Goal: Transaction & Acquisition: Purchase product/service

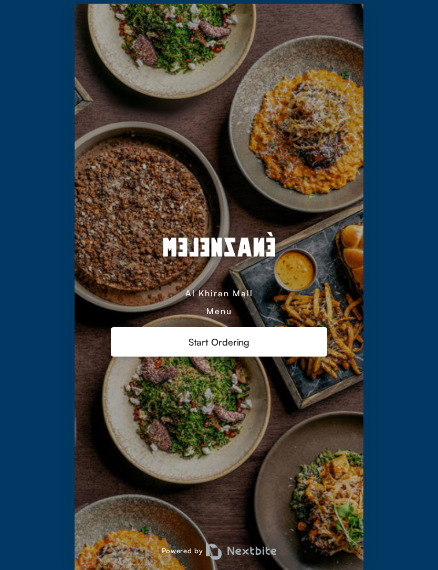
click at [361, 137] on div "Al Khiran Mall Menu Start Ordering Powered by" at bounding box center [219, 287] width 289 height 567
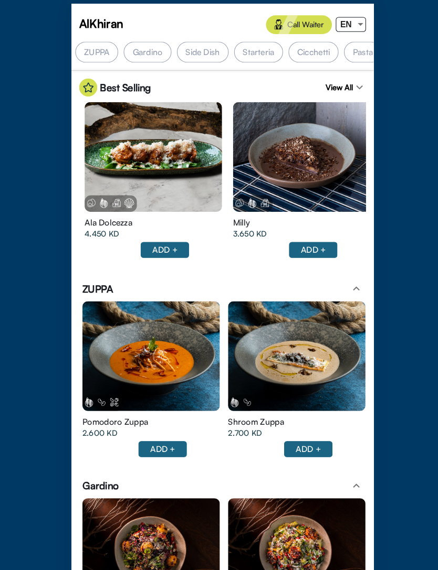
click at [348, 23] on div at bounding box center [350, 23] width 5 height 3
click at [325, 65] on div "ع" at bounding box center [331, 63] width 20 height 24
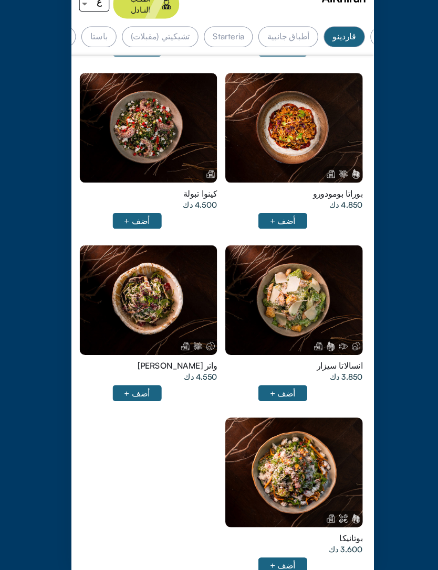
click at [293, 424] on div at bounding box center [286, 476] width 131 height 105
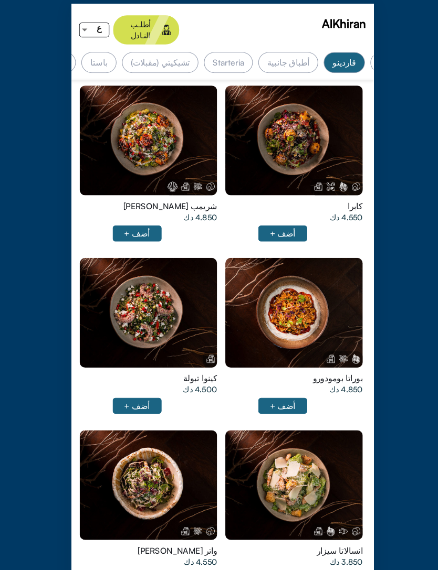
click at [181, 142] on div at bounding box center [147, 134] width 131 height 105
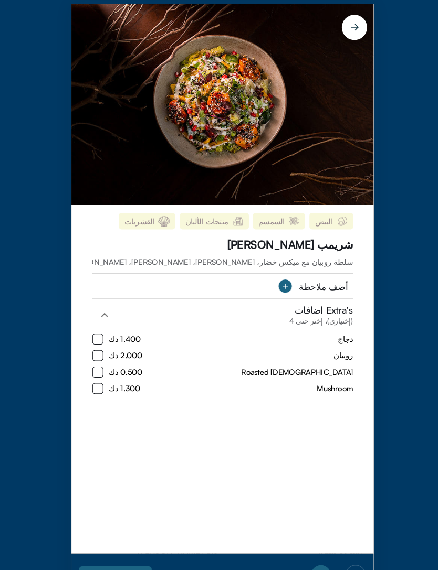
click at [437, 157] on html "البيض السمسم منتجات الألبان القشريات [PERSON_NAME] سلطة روبيان مع ميكس خضار، [P…" at bounding box center [219, 285] width 438 height 570
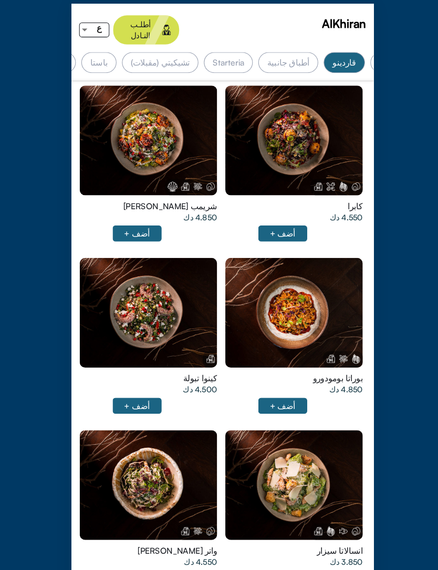
click at [290, 50] on div "أطباق جانبية" at bounding box center [281, 60] width 57 height 20
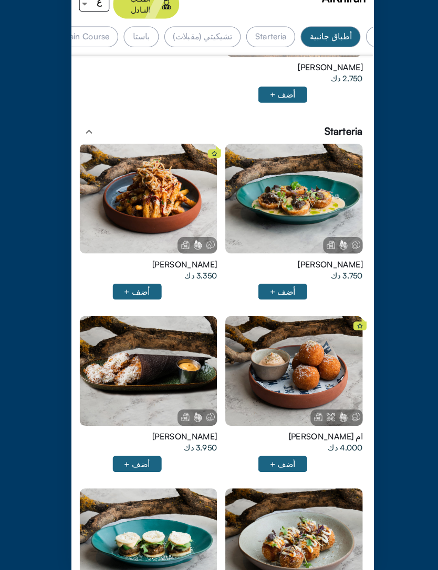
click at [181, 344] on div at bounding box center [147, 379] width 131 height 105
click at [323, 181] on div at bounding box center [286, 214] width 131 height 105
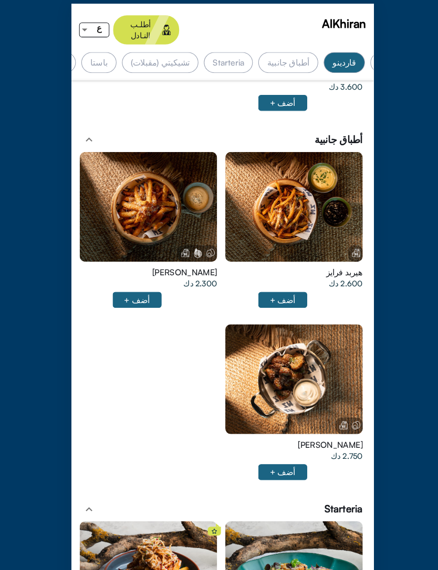
click at [187, 194] on div at bounding box center [147, 197] width 131 height 105
click at [320, 198] on div at bounding box center [286, 197] width 131 height 105
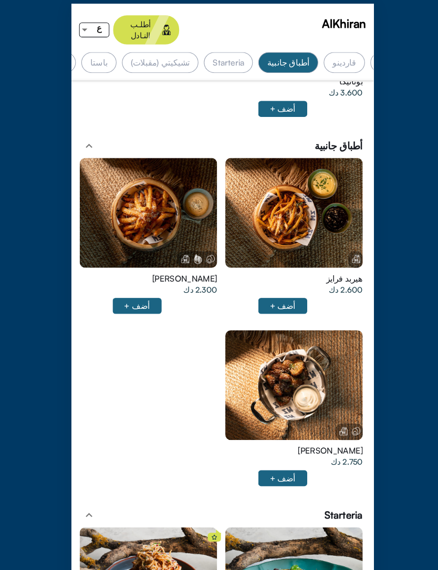
scroll to position [0, -125]
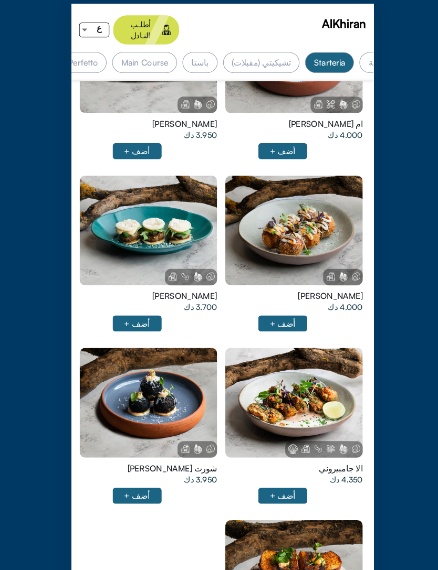
click at [299, 356] on div at bounding box center [286, 385] width 131 height 105
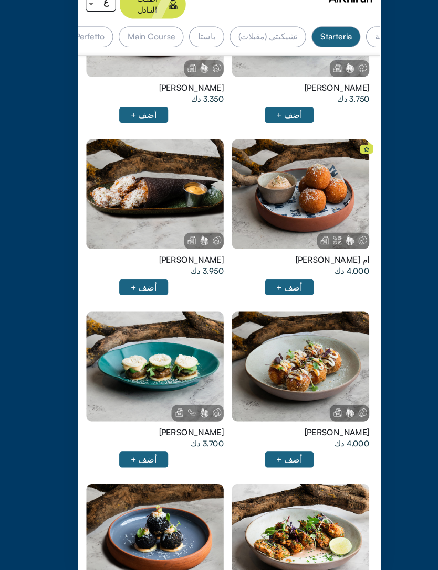
click at [190, 175] on div at bounding box center [147, 210] width 131 height 105
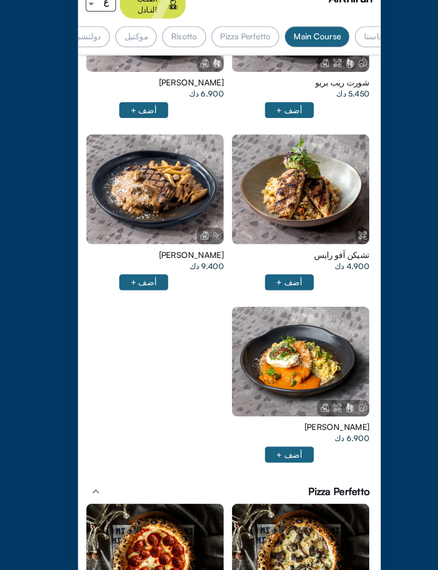
click at [324, 192] on div at bounding box center [286, 205] width 131 height 105
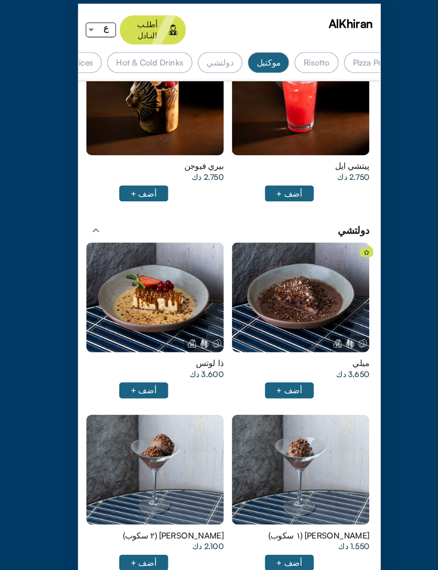
scroll to position [5995, 0]
